Goal: Transaction & Acquisition: Complete application form

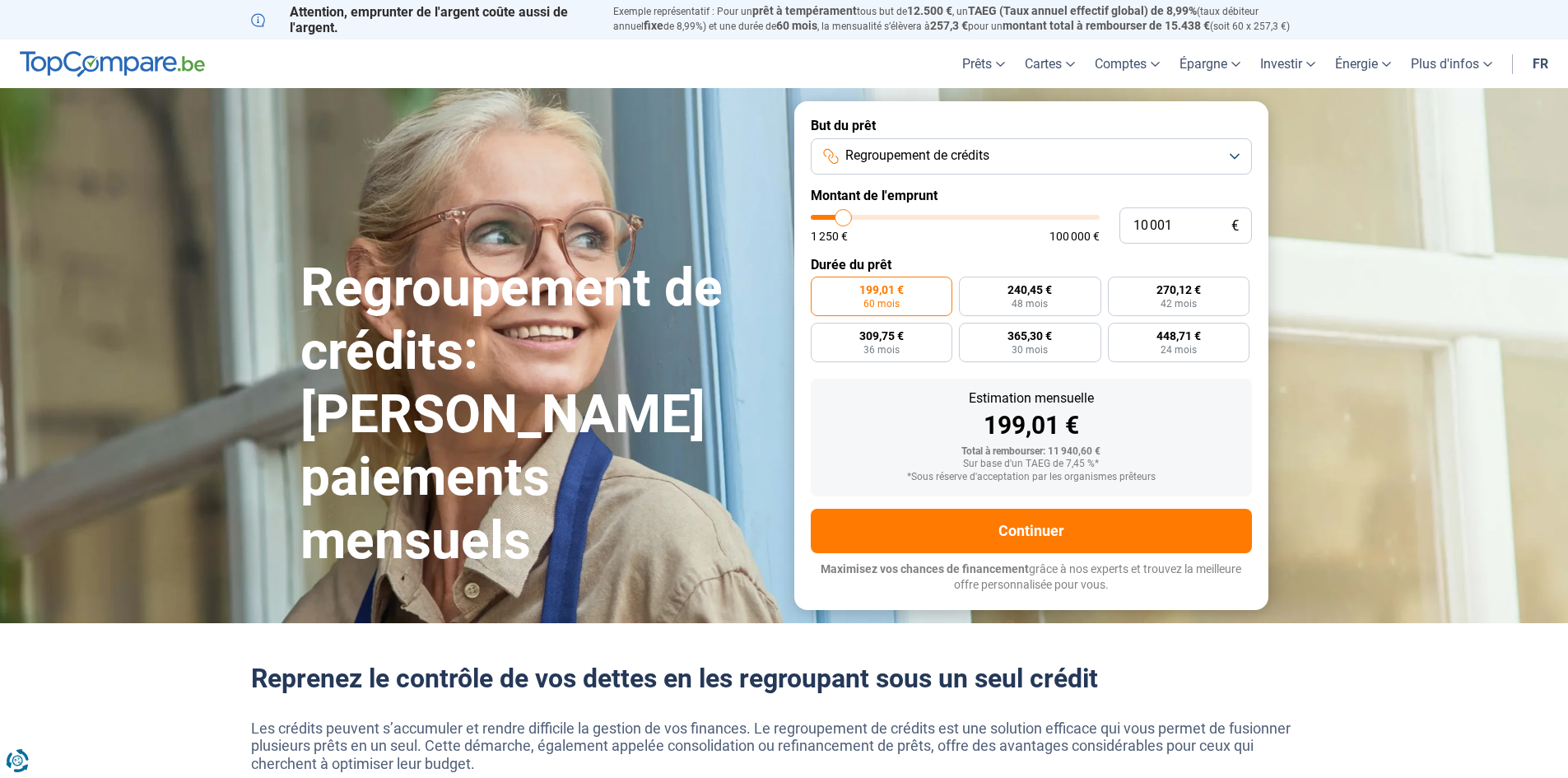
click at [1236, 155] on button "Regroupement de crédits" at bounding box center [1031, 156] width 441 height 36
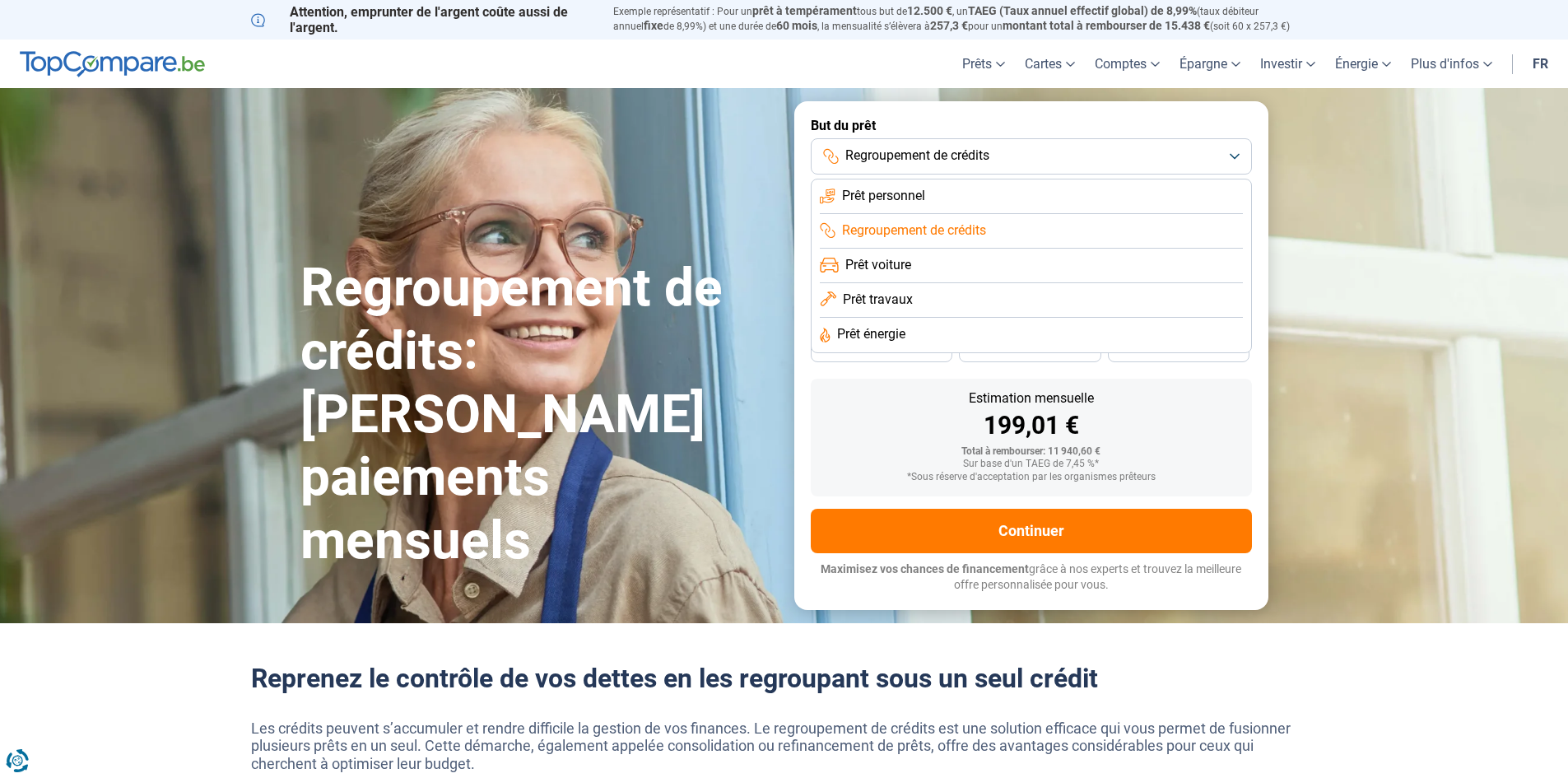
click at [1233, 110] on form "But du prêt Regroupement de crédits Prêt personnel Regroupement de crédits Prêt…" at bounding box center [1031, 355] width 474 height 508
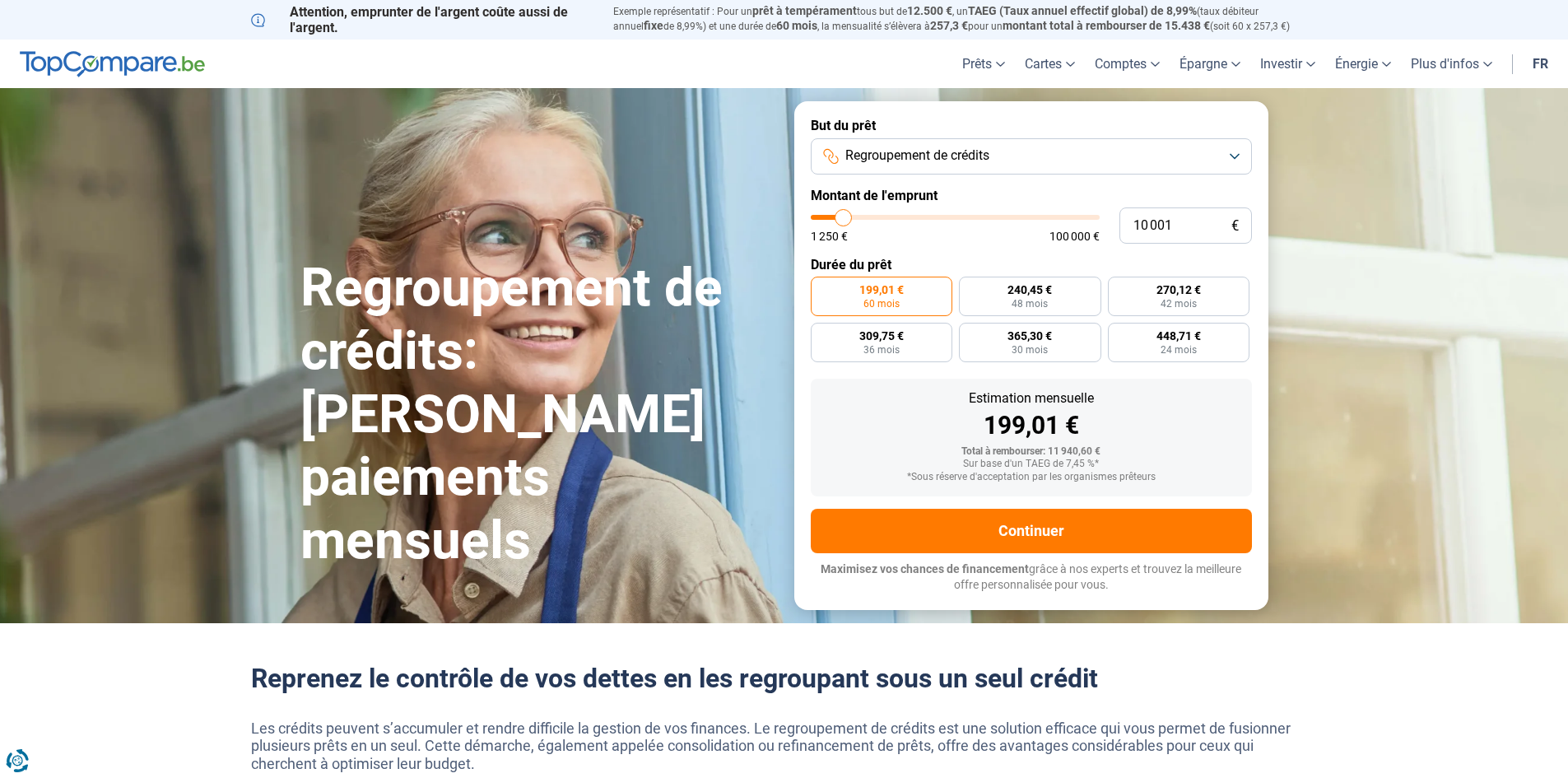
type input "85 500"
type input "85500"
click at [1051, 217] on input "range" at bounding box center [955, 217] width 289 height 5
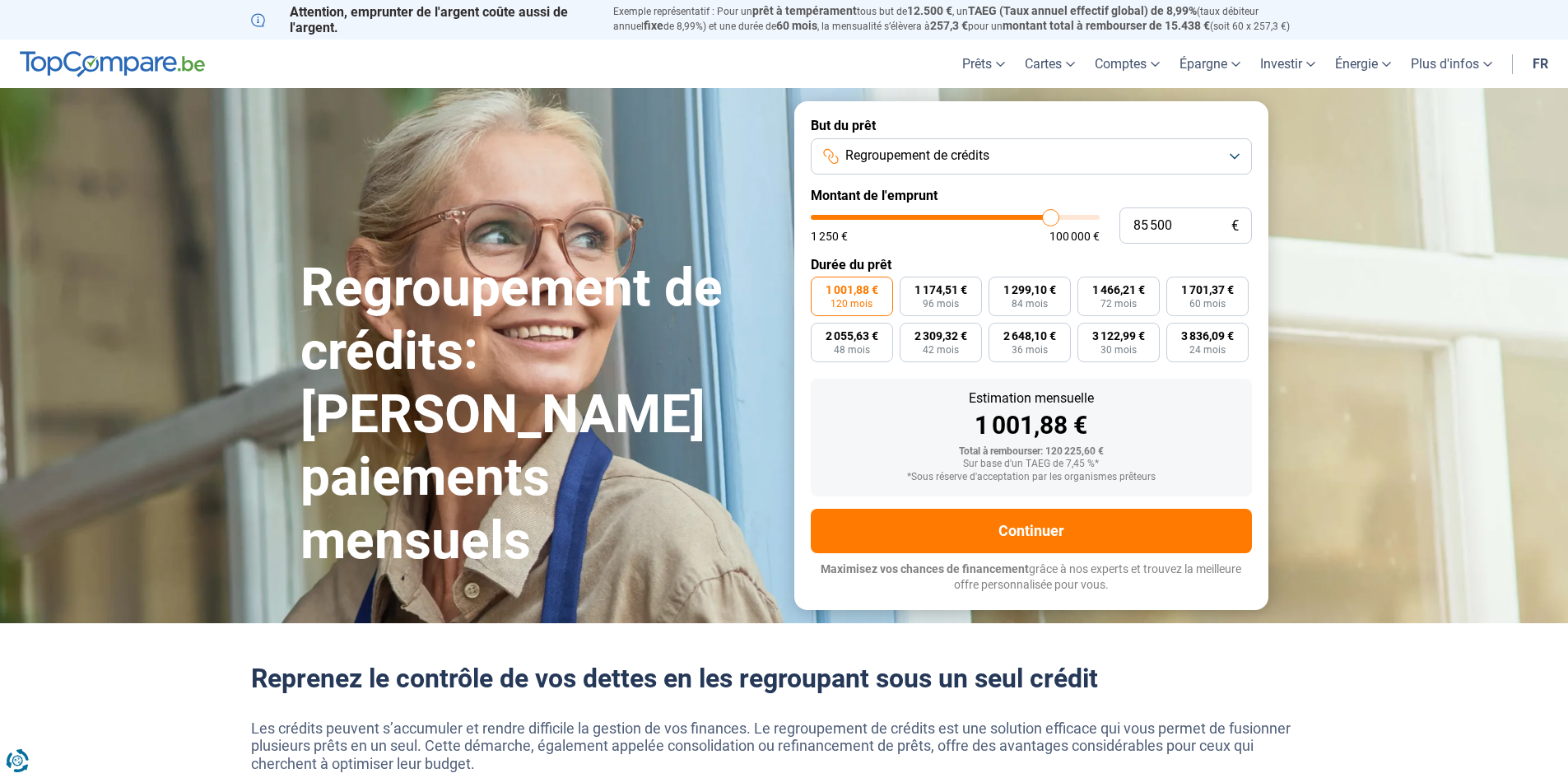
click at [1055, 220] on input "range" at bounding box center [955, 217] width 289 height 5
type input "93 000"
type input "93000"
type input "93 250"
type input "93250"
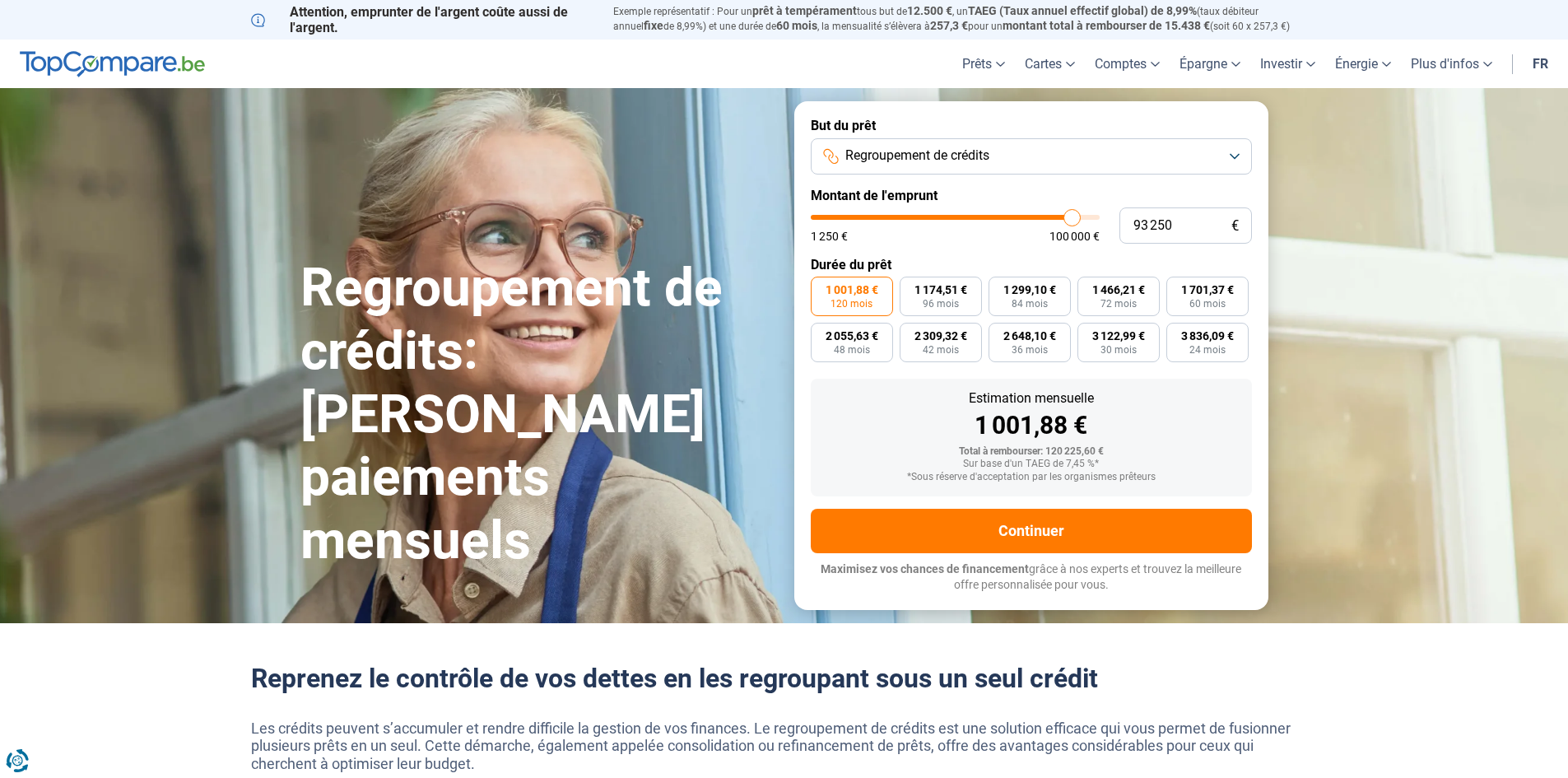
click at [1072, 220] on input "range" at bounding box center [955, 217] width 289 height 5
type input "98 750"
type input "98750"
click at [1087, 217] on input "range" at bounding box center [955, 217] width 289 height 5
click at [1018, 307] on span "84 mois" at bounding box center [1030, 304] width 36 height 10
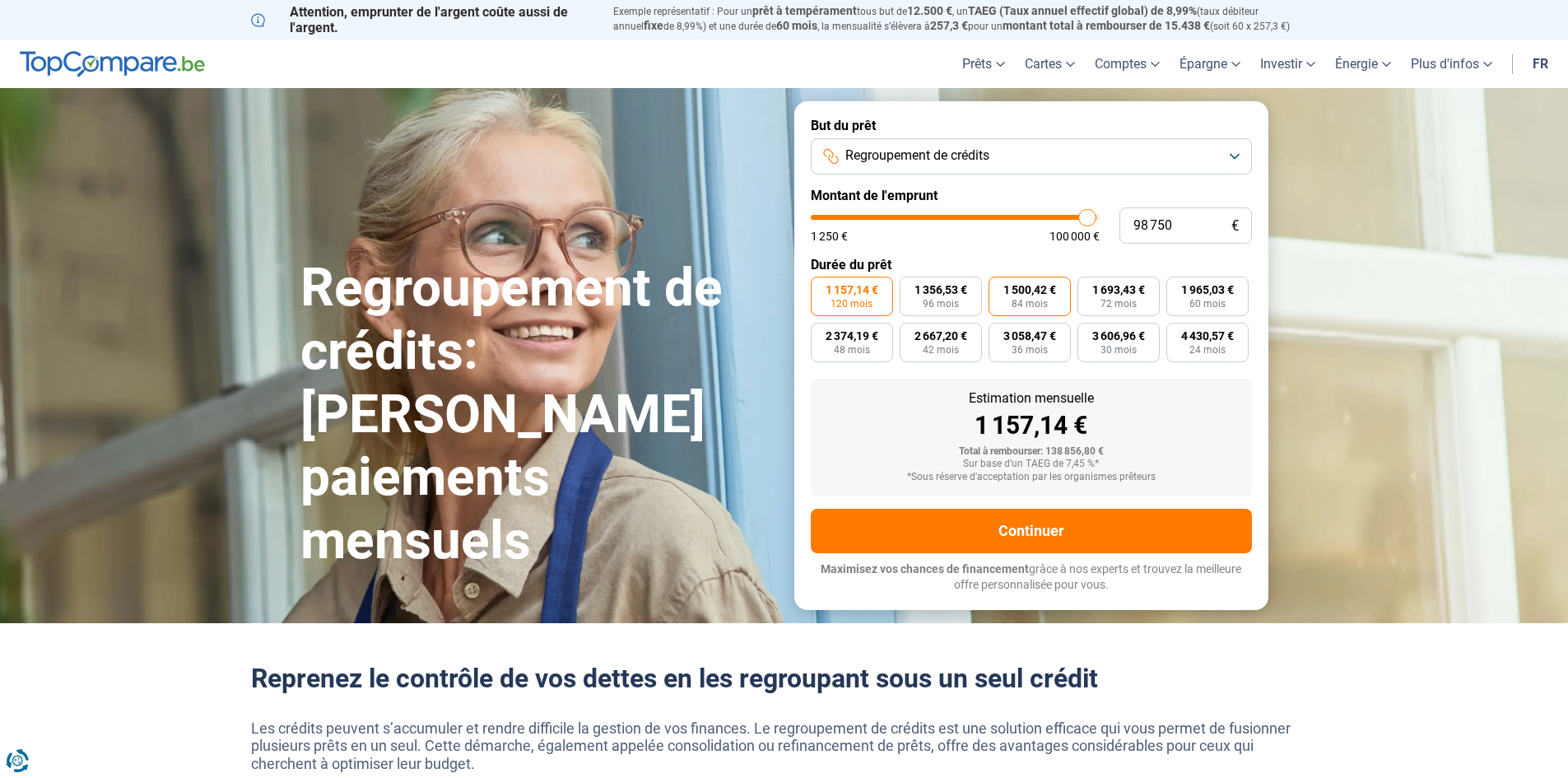
click at [999, 287] on input "1 500,42 € 84 mois" at bounding box center [994, 282] width 11 height 11
radio input "true"
click at [1040, 296] on span "1 500,42 €" at bounding box center [1030, 290] width 53 height 12
click at [999, 287] on input "1 500,42 € 84 mois" at bounding box center [994, 282] width 11 height 11
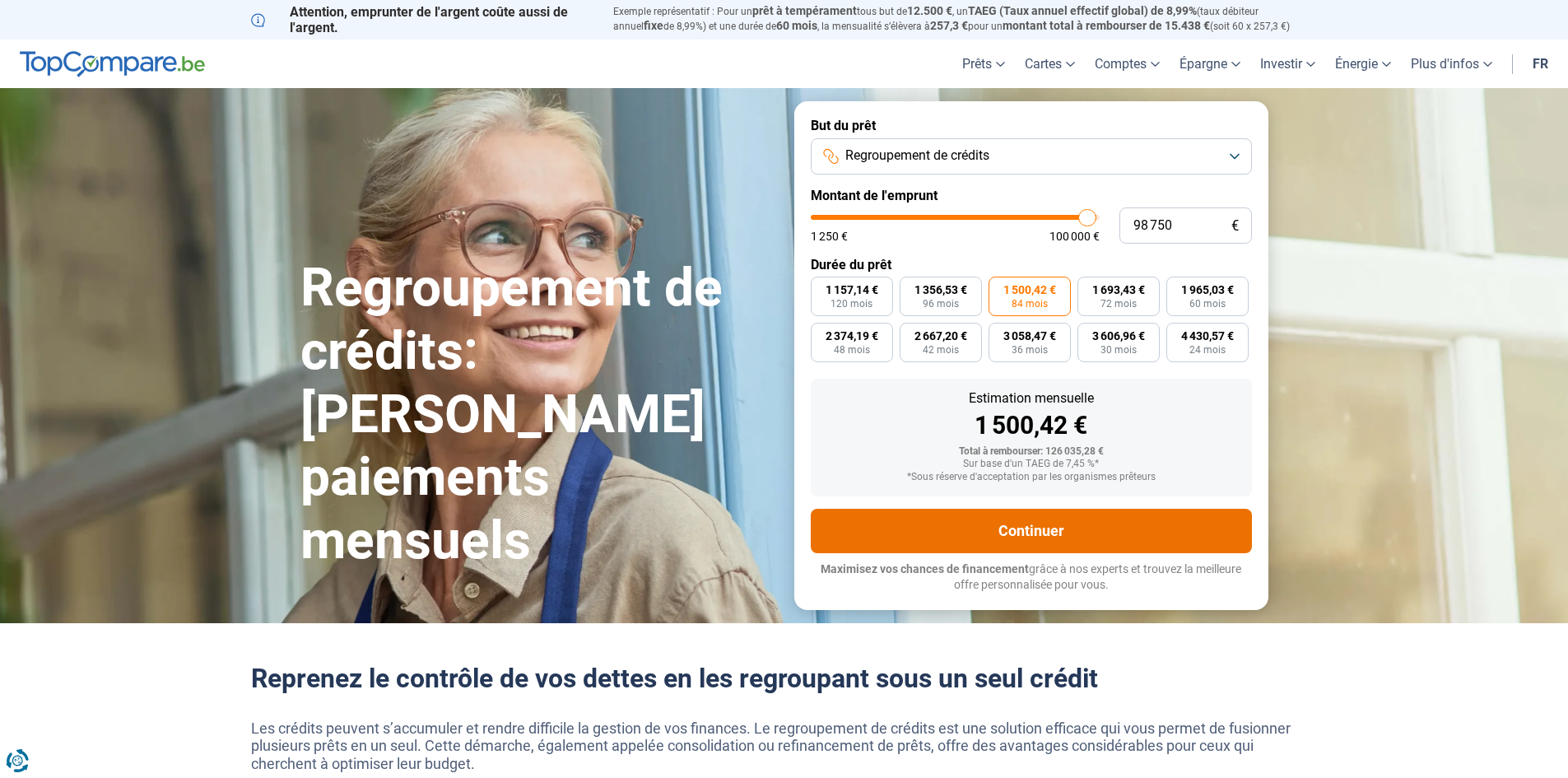
click at [1032, 532] on button "Continuer" at bounding box center [1031, 531] width 441 height 44
click at [1064, 527] on button "Continuer" at bounding box center [1031, 531] width 441 height 44
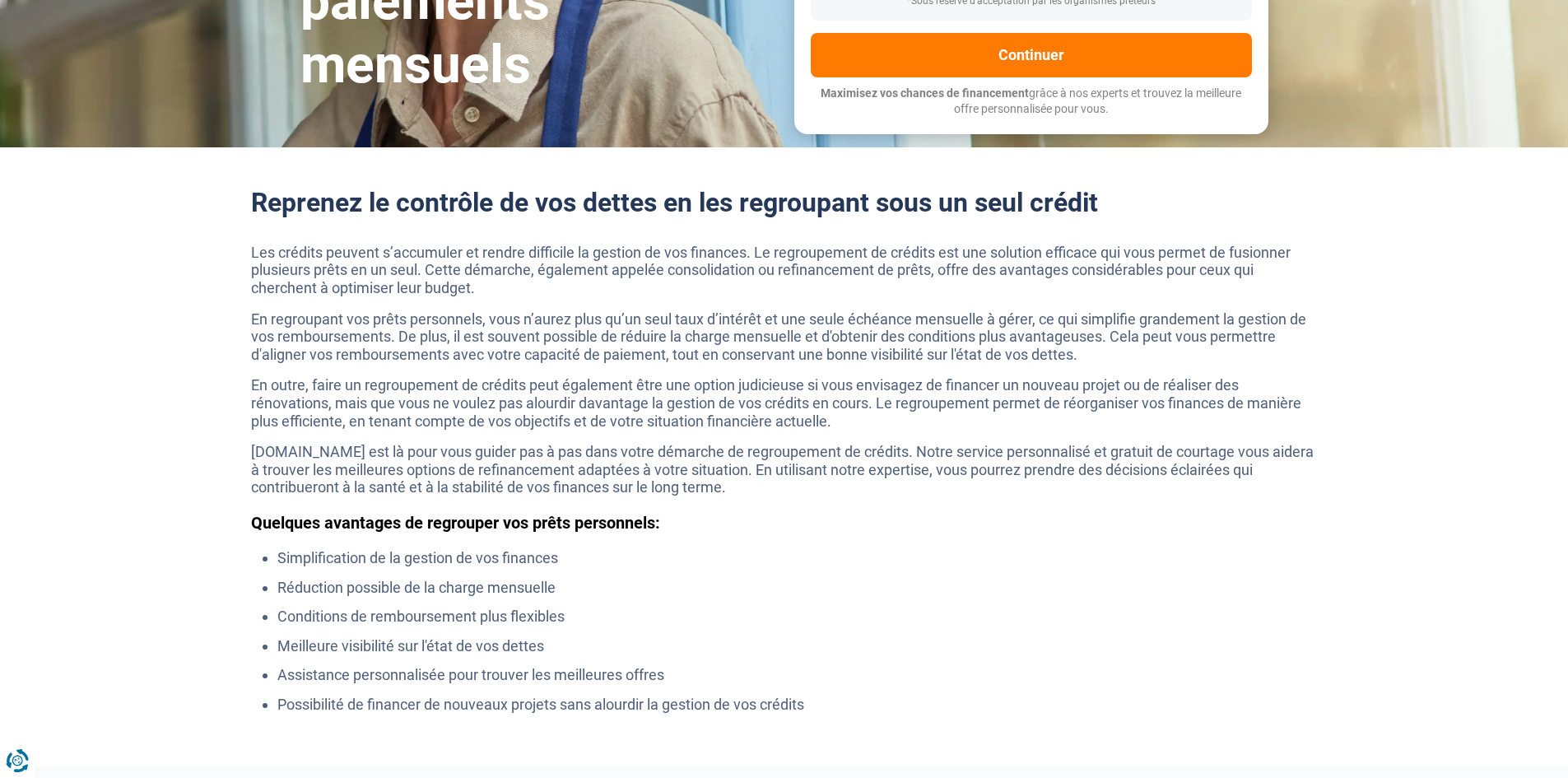
scroll to position [247, 0]
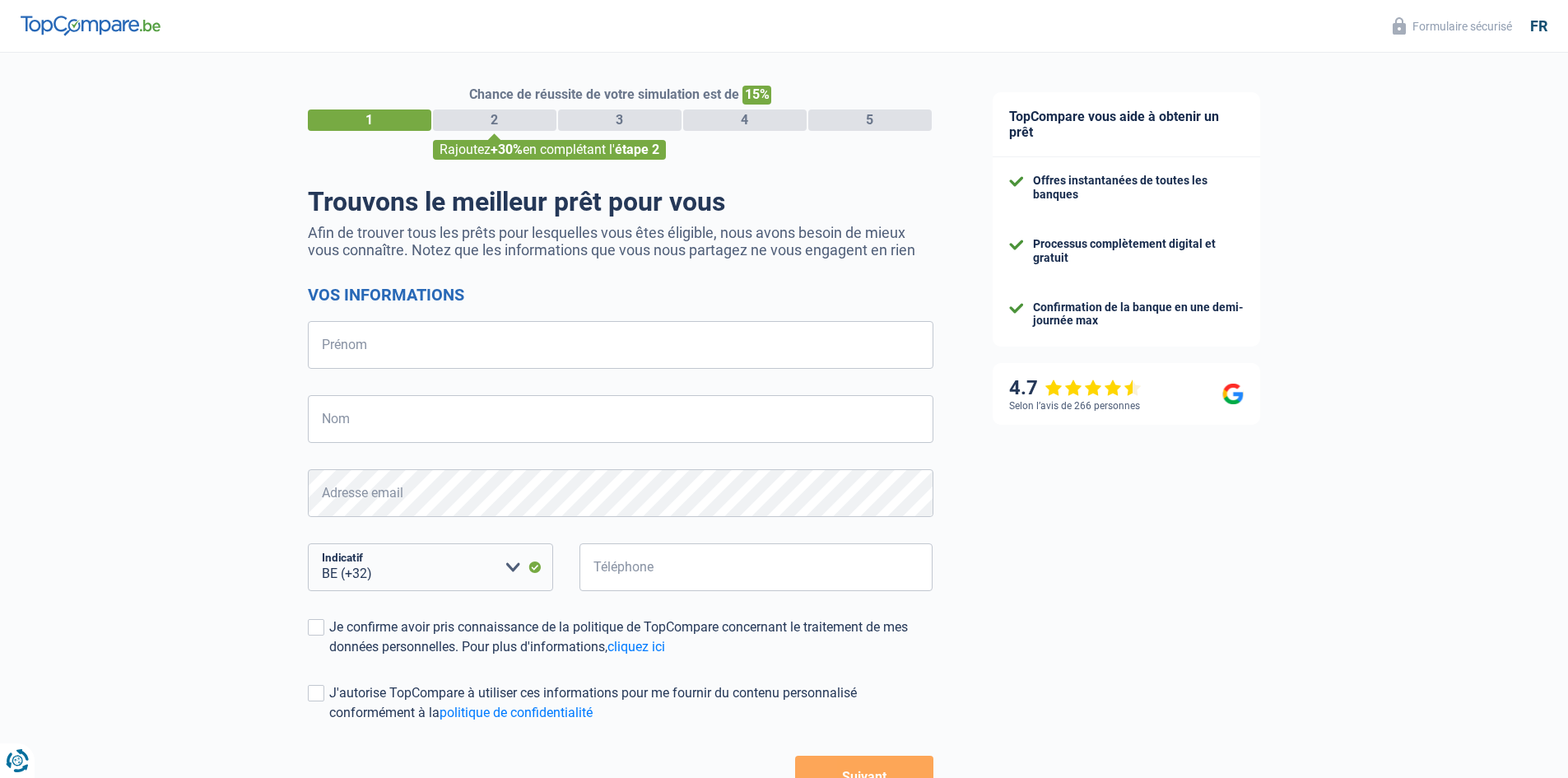
select select "32"
click at [502, 122] on div "2" at bounding box center [494, 119] width 123 height 21
click at [634, 153] on span "étape 2" at bounding box center [637, 150] width 44 height 16
select select "32"
click at [426, 354] on input "Prénom" at bounding box center [621, 345] width 626 height 48
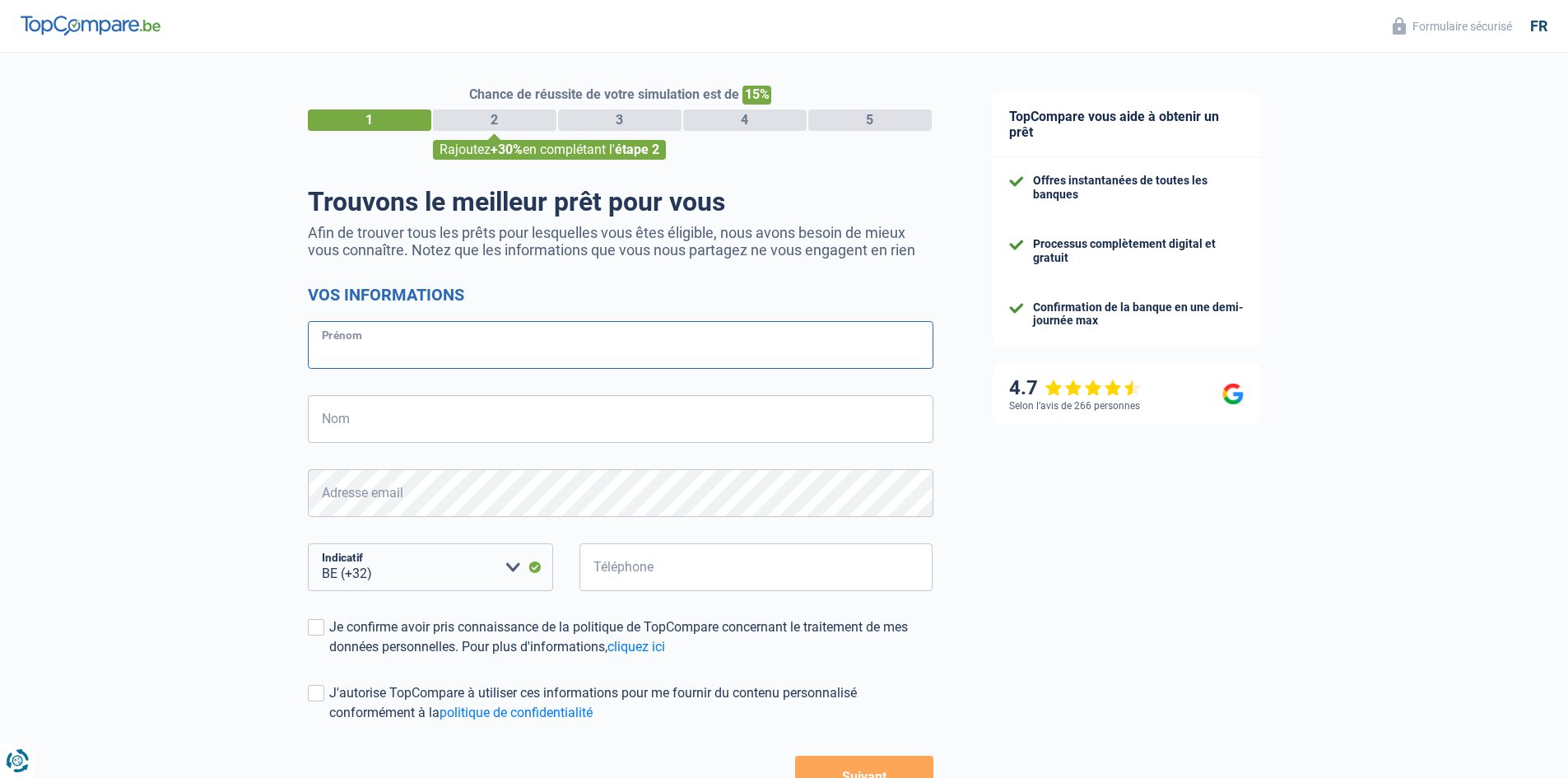
type input "[PERSON_NAME]"
click at [421, 430] on input "Nom" at bounding box center [621, 419] width 626 height 48
type input "legrelle"
click at [683, 573] on input "Téléphone" at bounding box center [757, 567] width 354 height 48
click at [515, 568] on select "BE (+32) LU (+352) Veuillez sélectionner une option" at bounding box center [430, 567] width 245 height 48
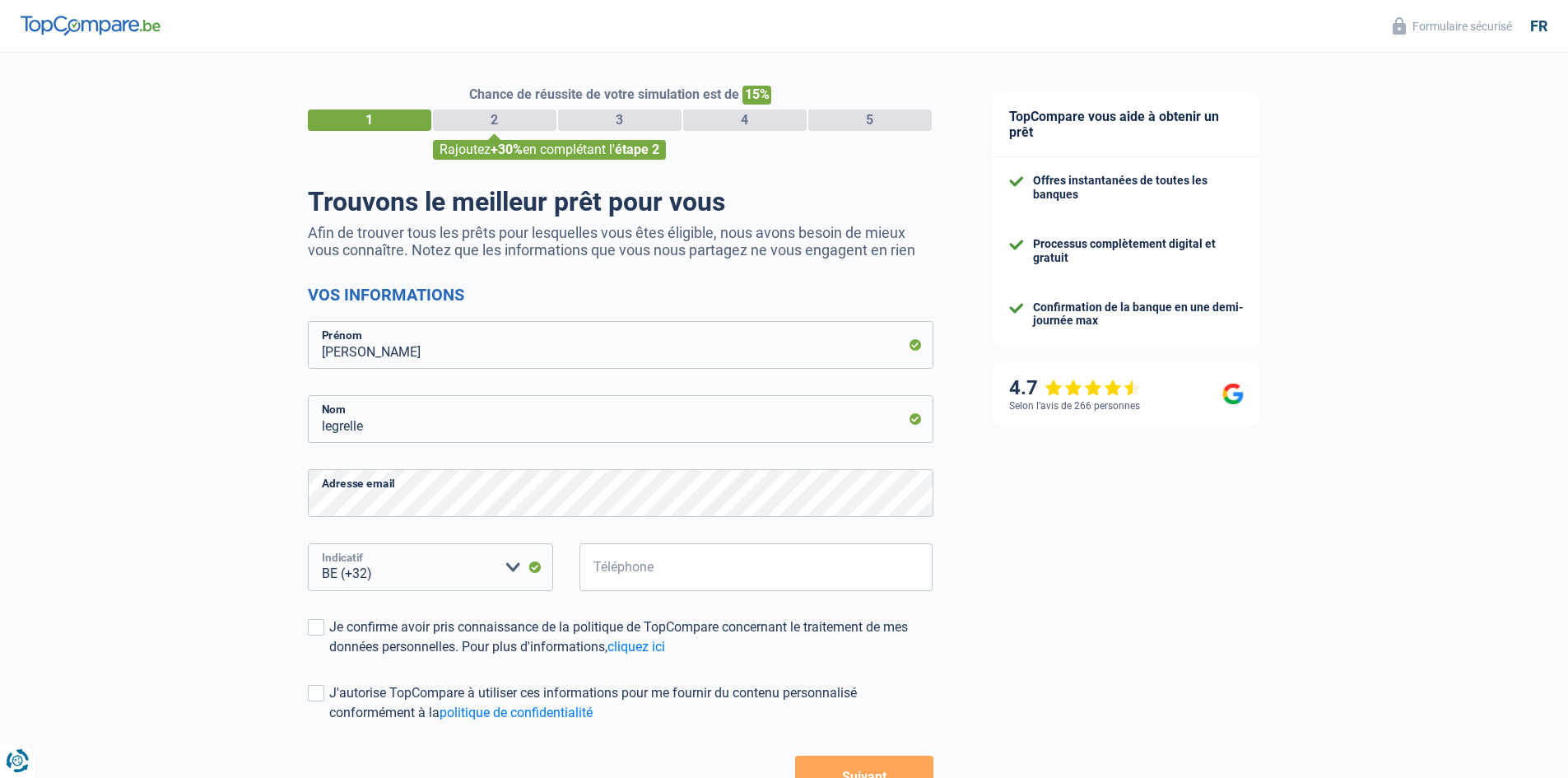
click at [392, 574] on select "BE (+32) LU (+352) Veuillez sélectionner une option" at bounding box center [430, 567] width 245 height 48
click at [394, 573] on select "BE (+32) LU (+352) Veuillez sélectionner une option" at bounding box center [430, 567] width 245 height 48
drag, startPoint x: 1292, startPoint y: 689, endPoint x: 1226, endPoint y: 714, distance: 71.1
click at [1291, 689] on div "TopCompare vous aide à obtenir un prêt Offres instantanées de toutes les banque…" at bounding box center [1266, 474] width 606 height 842
